Goal: Use online tool/utility: Utilize a website feature to perform a specific function

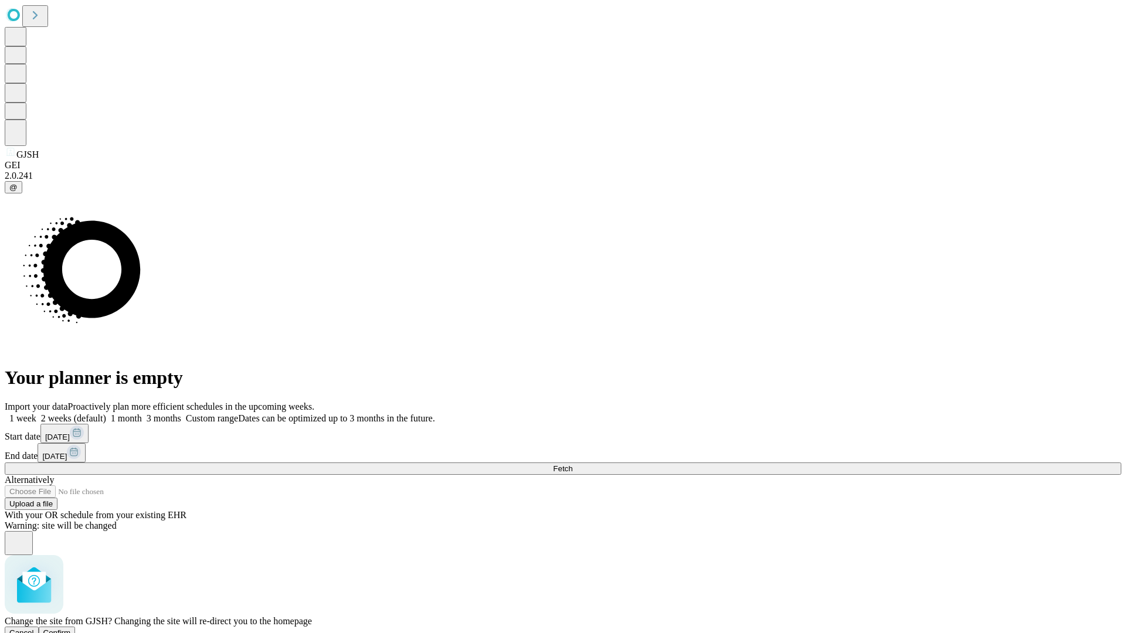
click at [71, 629] on span "Confirm" at bounding box center [57, 633] width 28 height 9
click at [106, 414] on label "2 weeks (default)" at bounding box center [71, 419] width 70 height 10
click at [572, 465] on span "Fetch" at bounding box center [562, 469] width 19 height 9
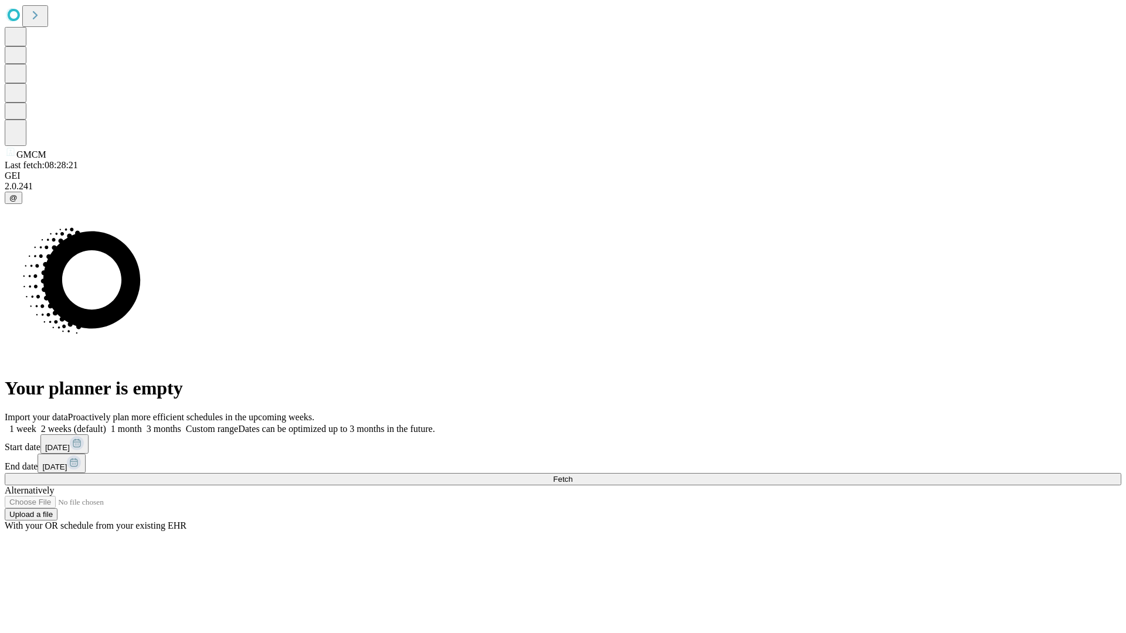
click at [106, 424] on label "2 weeks (default)" at bounding box center [71, 429] width 70 height 10
click at [572, 475] on span "Fetch" at bounding box center [562, 479] width 19 height 9
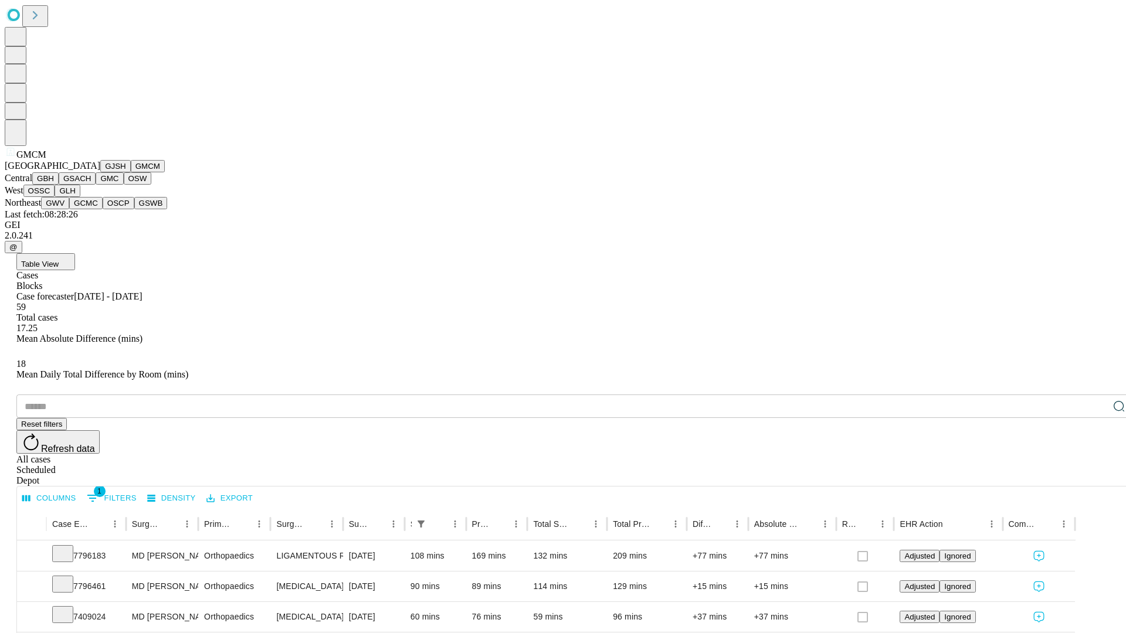
click at [59, 185] on button "GBH" at bounding box center [45, 178] width 26 height 12
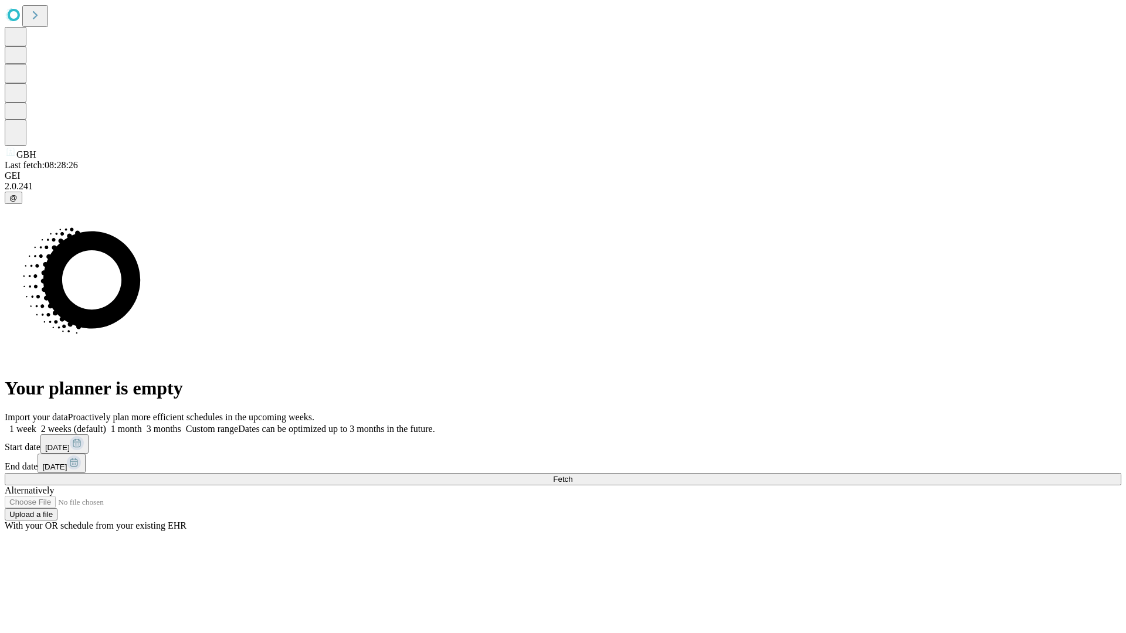
click at [106, 424] on label "2 weeks (default)" at bounding box center [71, 429] width 70 height 10
click at [572, 475] on span "Fetch" at bounding box center [562, 479] width 19 height 9
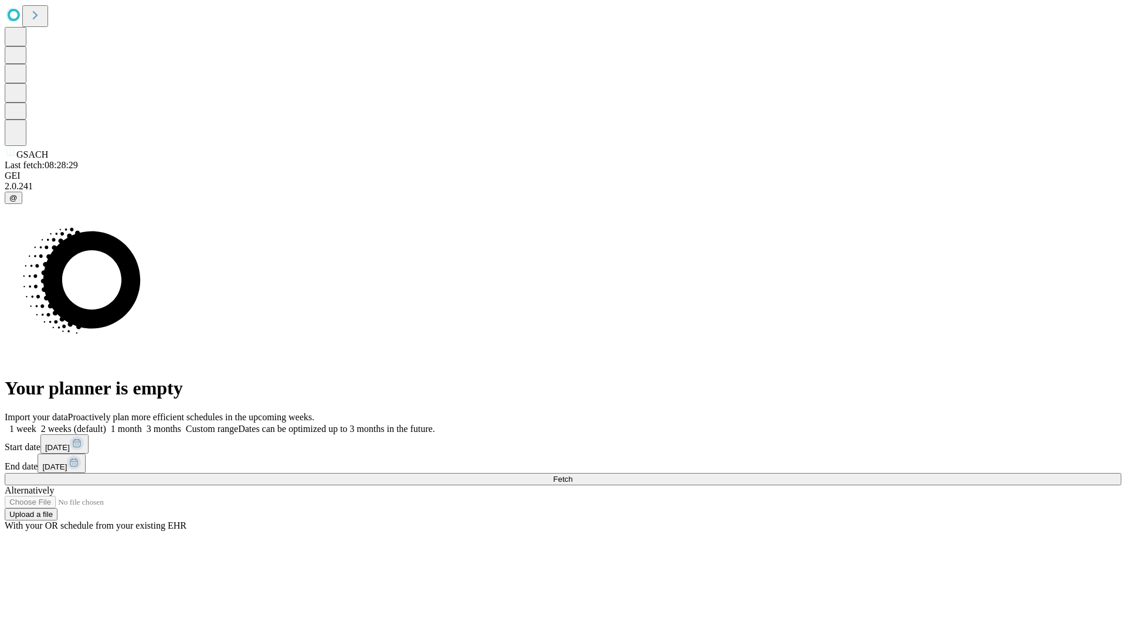
click at [106, 424] on label "2 weeks (default)" at bounding box center [71, 429] width 70 height 10
click at [572, 475] on span "Fetch" at bounding box center [562, 479] width 19 height 9
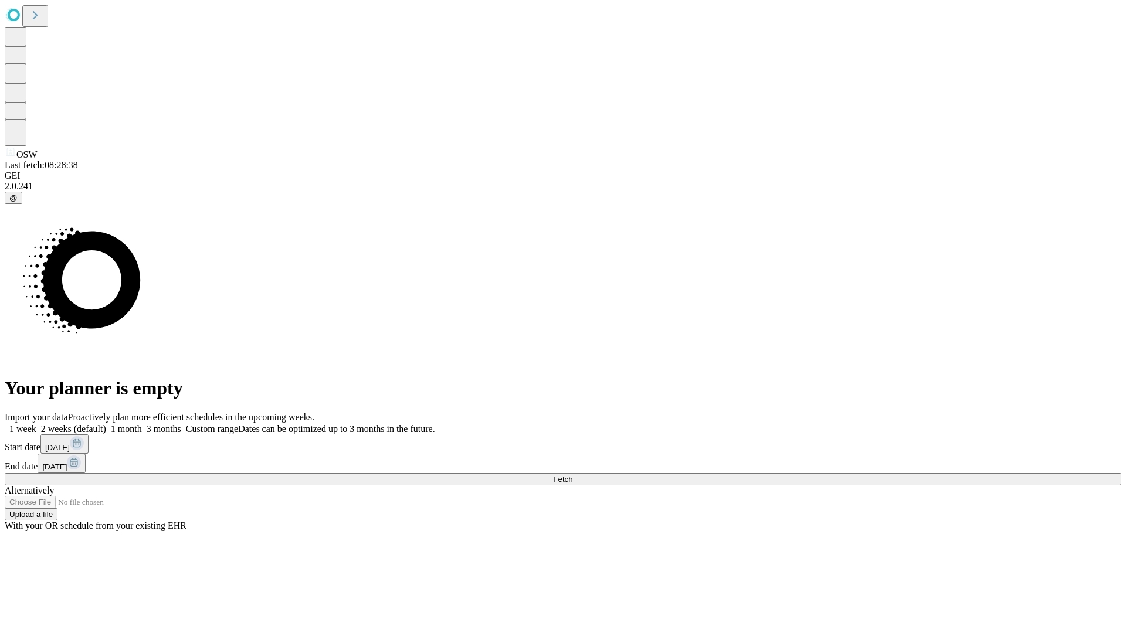
click at [106, 424] on label "2 weeks (default)" at bounding box center [71, 429] width 70 height 10
click at [572, 475] on span "Fetch" at bounding box center [562, 479] width 19 height 9
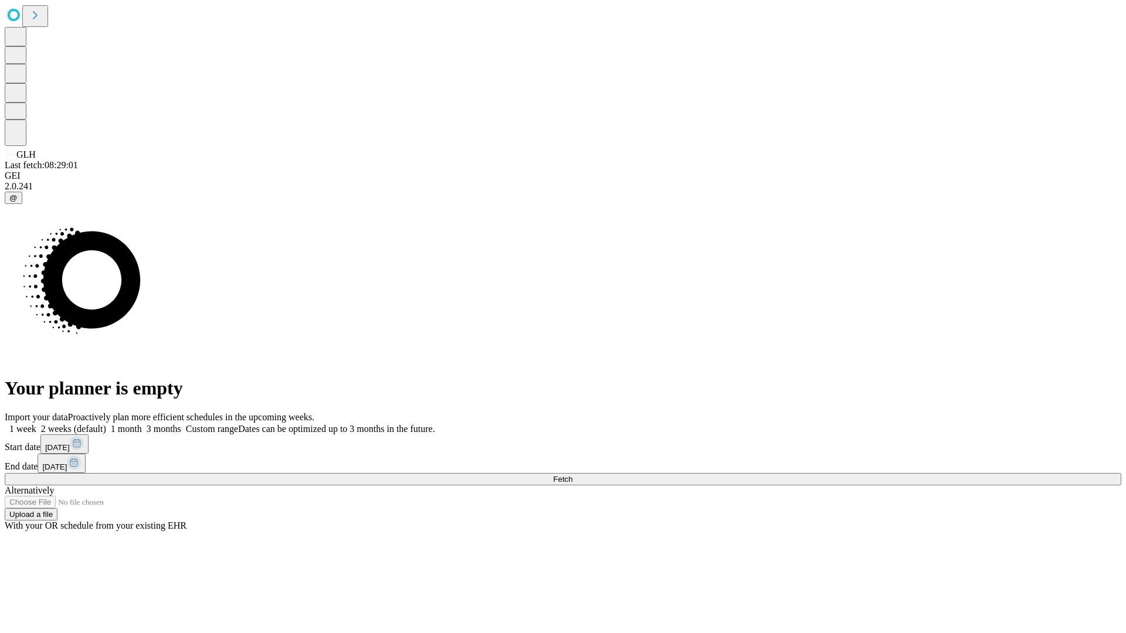
click at [106, 424] on label "2 weeks (default)" at bounding box center [71, 429] width 70 height 10
click at [572, 475] on span "Fetch" at bounding box center [562, 479] width 19 height 9
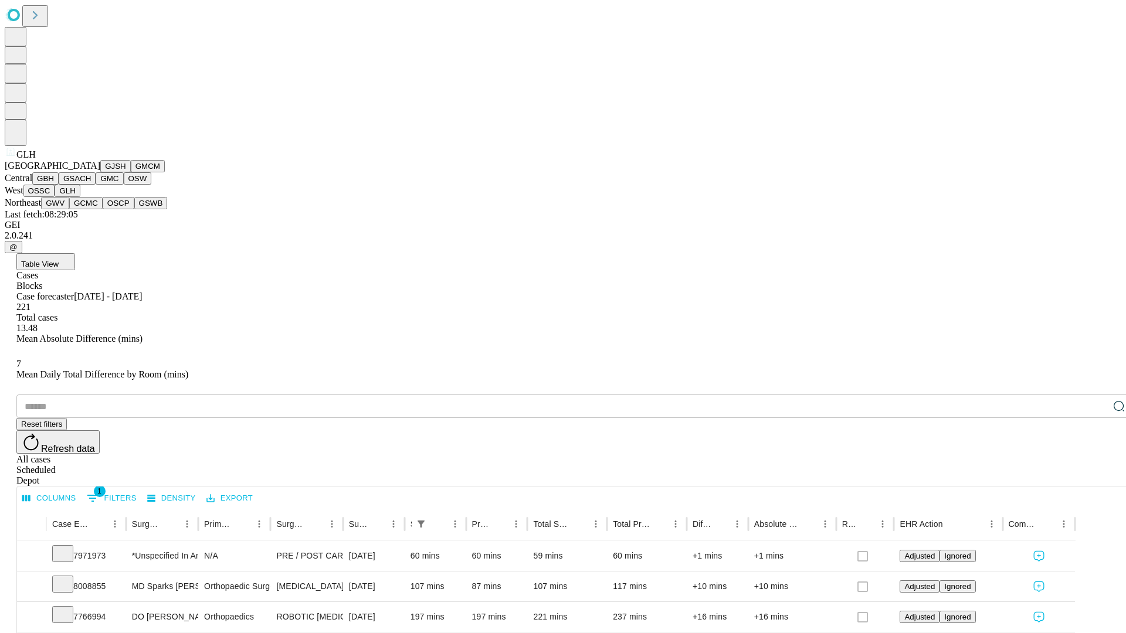
click at [69, 209] on button "GWV" at bounding box center [55, 203] width 28 height 12
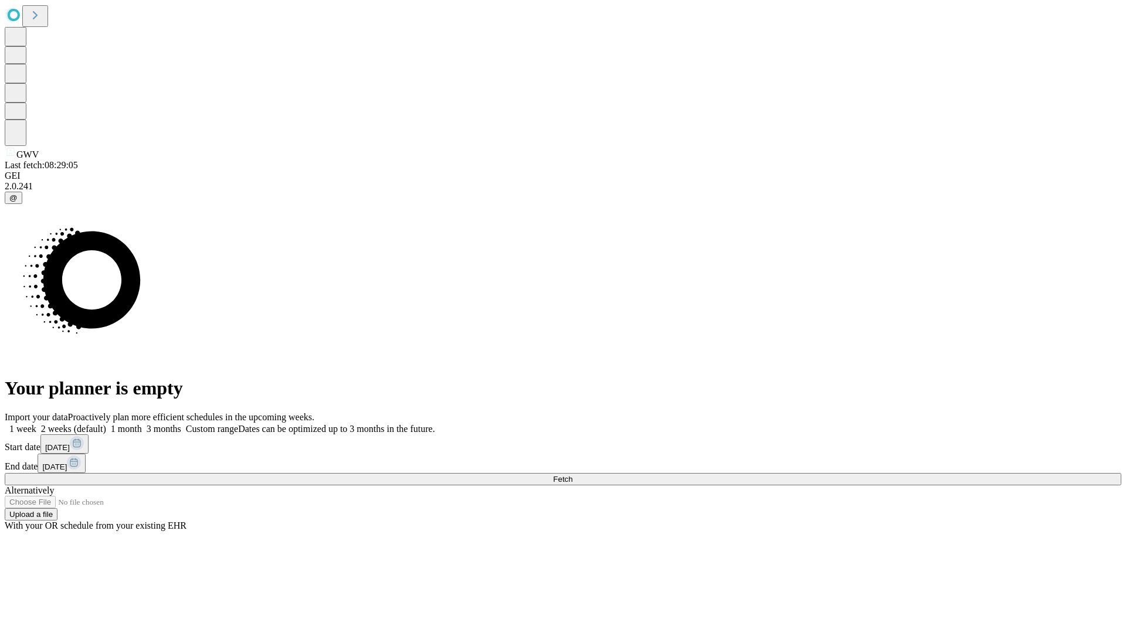
click at [106, 424] on label "2 weeks (default)" at bounding box center [71, 429] width 70 height 10
click at [572, 475] on span "Fetch" at bounding box center [562, 479] width 19 height 9
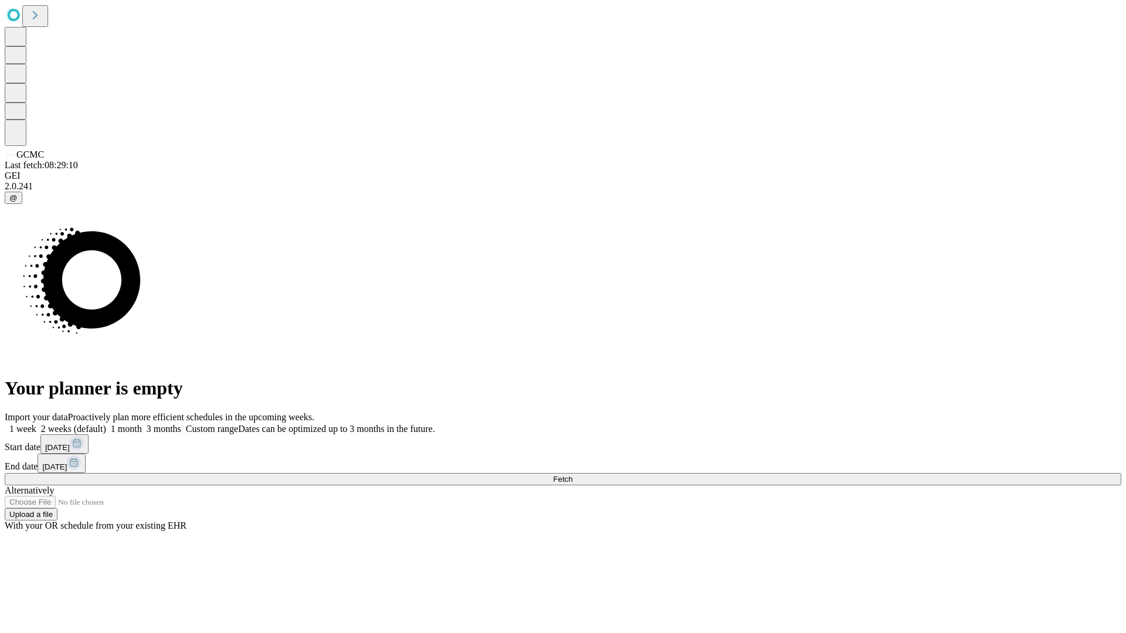
click at [106, 424] on label "2 weeks (default)" at bounding box center [71, 429] width 70 height 10
click at [572, 475] on span "Fetch" at bounding box center [562, 479] width 19 height 9
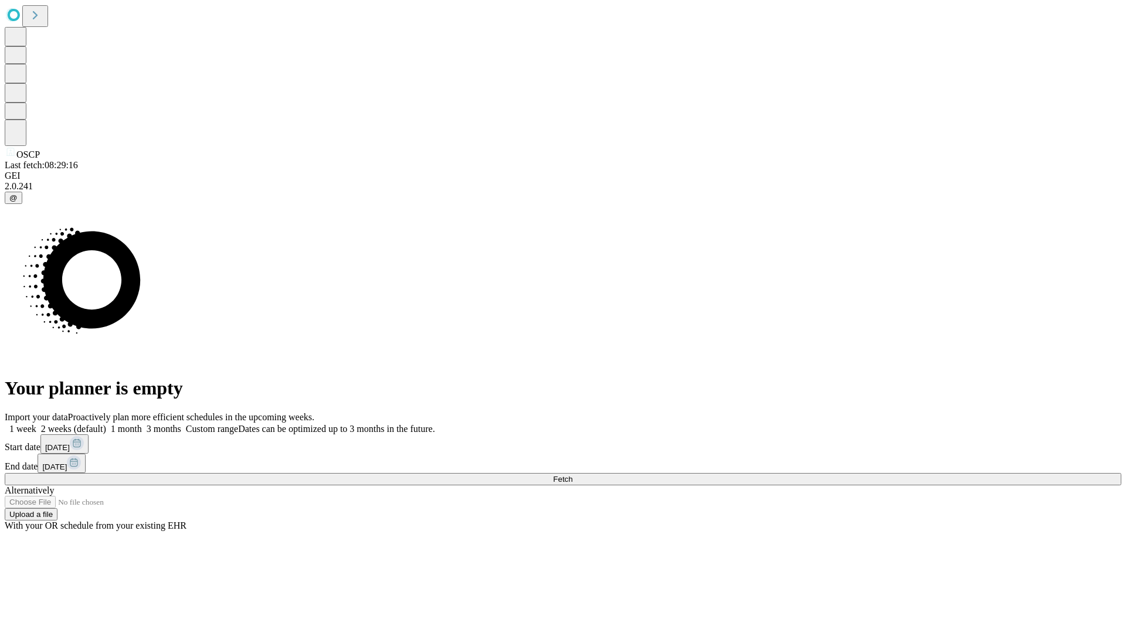
click at [106, 424] on label "2 weeks (default)" at bounding box center [71, 429] width 70 height 10
click at [572, 475] on span "Fetch" at bounding box center [562, 479] width 19 height 9
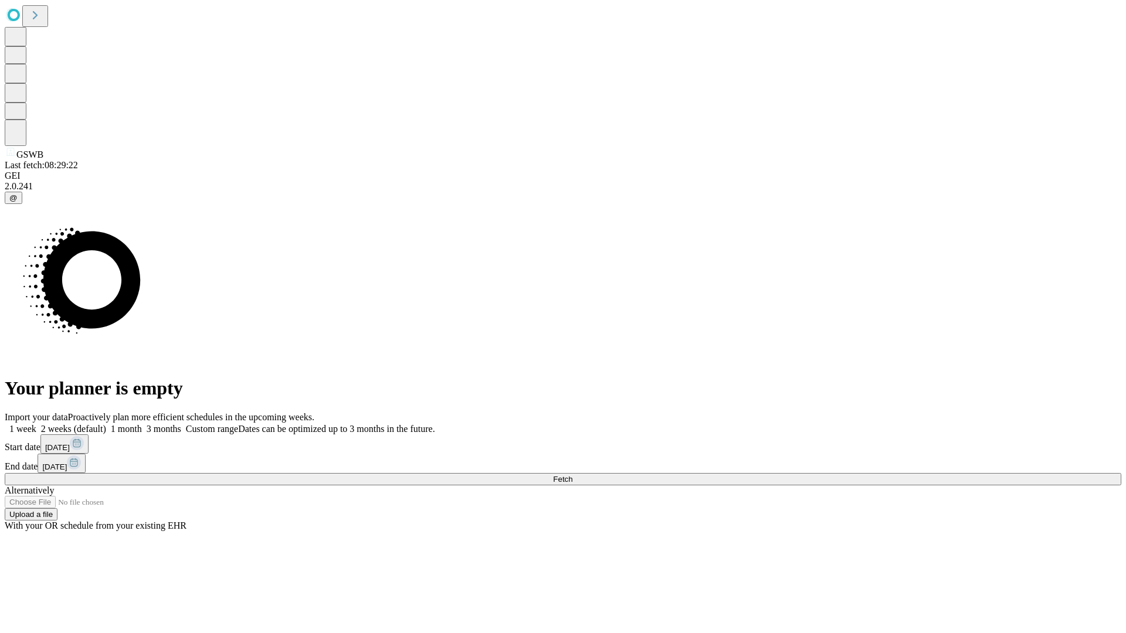
click at [106, 424] on label "2 weeks (default)" at bounding box center [71, 429] width 70 height 10
click at [572, 475] on span "Fetch" at bounding box center [562, 479] width 19 height 9
